Goal: Task Accomplishment & Management: Use online tool/utility

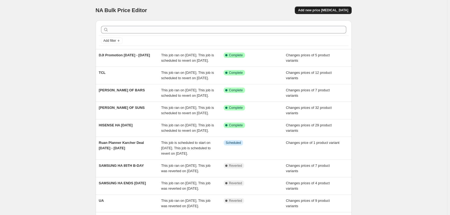
click at [315, 10] on span "Add new price [MEDICAL_DATA]" at bounding box center [323, 10] width 50 height 4
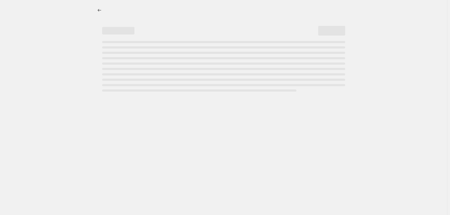
select select "percentage"
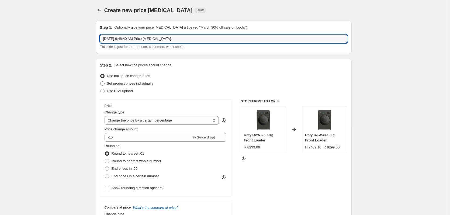
drag, startPoint x: 175, startPoint y: 38, endPoint x: -5, endPoint y: 38, distance: 180.0
click at [0, 38] on html "Home Settings Plans Skip to content Create new price change job. This page is r…" at bounding box center [225, 107] width 450 height 215
type input "TCL 19AUG-31stAUG"
click at [103, 83] on span at bounding box center [102, 83] width 4 height 4
click at [101, 82] on input "Set product prices individually" at bounding box center [100, 81] width 0 height 0
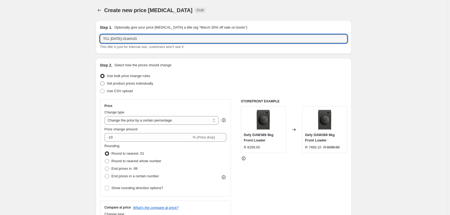
radio input "true"
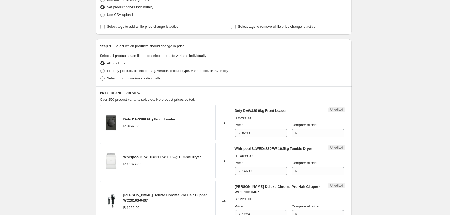
scroll to position [81, 0]
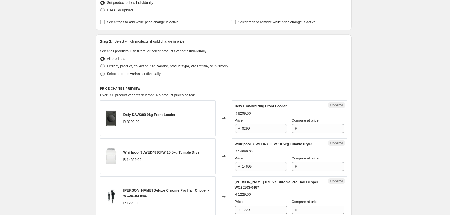
click at [102, 73] on span at bounding box center [102, 74] width 4 height 4
click at [101, 72] on input "Select product variants individually" at bounding box center [100, 72] width 0 height 0
radio input "true"
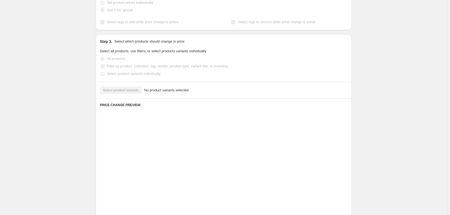
scroll to position [68, 0]
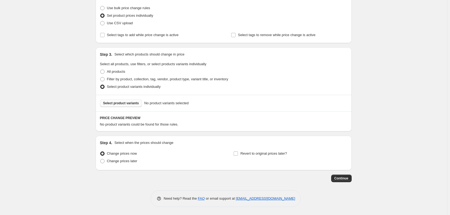
click at [115, 101] on button "Select product variants" at bounding box center [121, 103] width 42 height 8
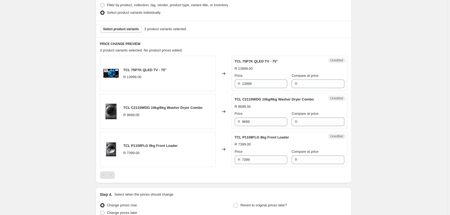
scroll to position [149, 0]
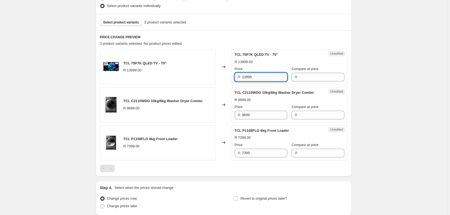
click at [258, 80] on input "13999" at bounding box center [264, 77] width 45 height 9
type input "13999"
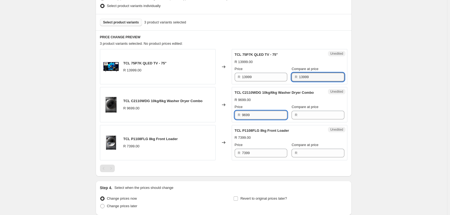
click at [264, 119] on input "9699" at bounding box center [264, 115] width 45 height 9
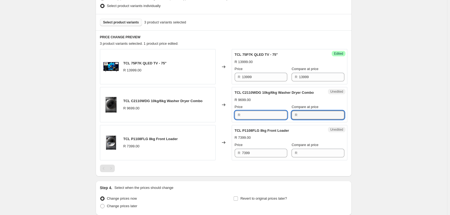
type input "9699"
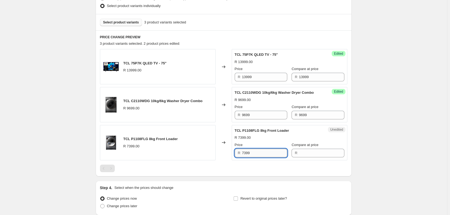
click at [251, 157] on input "7399" at bounding box center [264, 153] width 45 height 9
type input "7399"
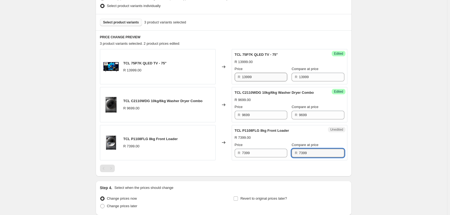
type input "7399"
click at [256, 78] on input "13999" at bounding box center [264, 77] width 45 height 9
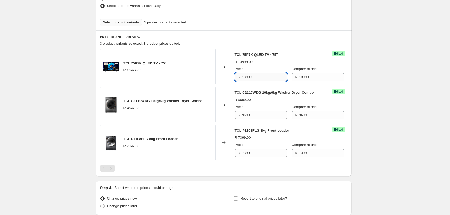
click at [256, 78] on input "13999" at bounding box center [264, 77] width 45 height 9
type input "11999"
click at [256, 119] on input "9699" at bounding box center [264, 115] width 45 height 9
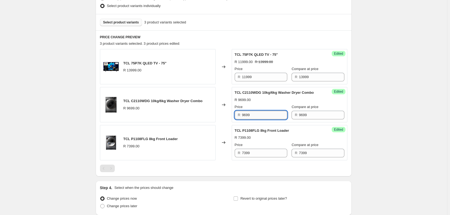
click at [256, 119] on input "9699" at bounding box center [264, 115] width 45 height 9
type input "8999"
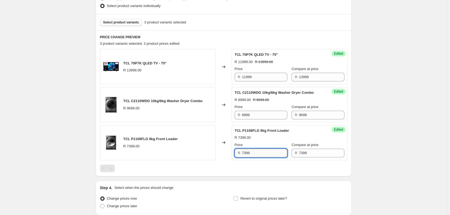
click at [256, 157] on input "7399" at bounding box center [264, 153] width 45 height 9
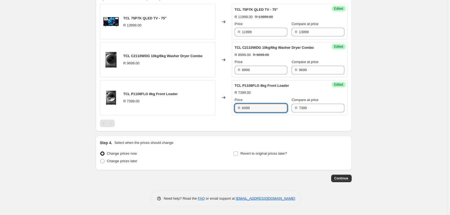
scroll to position [199, 0]
type input "6499"
click at [237, 153] on input "Revert to original prices later?" at bounding box center [236, 153] width 4 height 4
checkbox input "true"
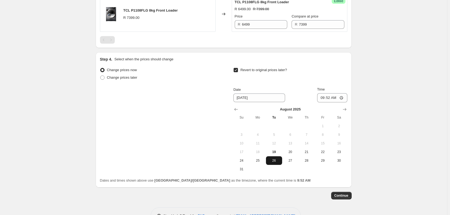
scroll to position [280, 0]
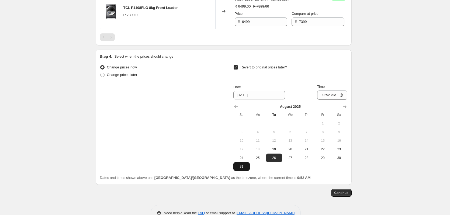
drag, startPoint x: 243, startPoint y: 171, endPoint x: 236, endPoint y: 173, distance: 7.5
click at [236, 171] on button "31" at bounding box center [241, 166] width 16 height 9
type input "8/31/2025"
click at [236, 171] on button "31" at bounding box center [241, 166] width 16 height 9
click at [328, 100] on input "09:52" at bounding box center [332, 95] width 30 height 9
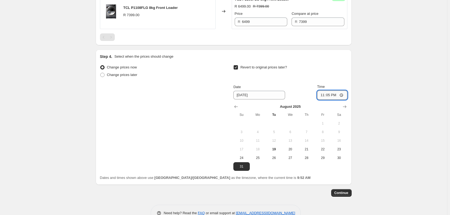
type input "23:59"
click at [342, 195] on span "Continue" at bounding box center [341, 193] width 14 height 4
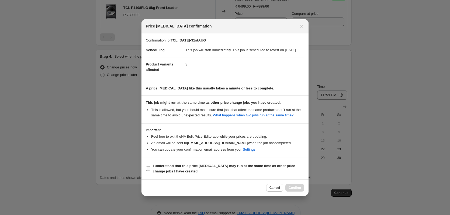
click at [148, 171] on input "I understand that this price change job may run at the same time as other price…" at bounding box center [148, 169] width 4 height 4
checkbox input "true"
click at [292, 190] on span "Confirm" at bounding box center [295, 188] width 12 height 4
